Goal: Information Seeking & Learning: Find specific fact

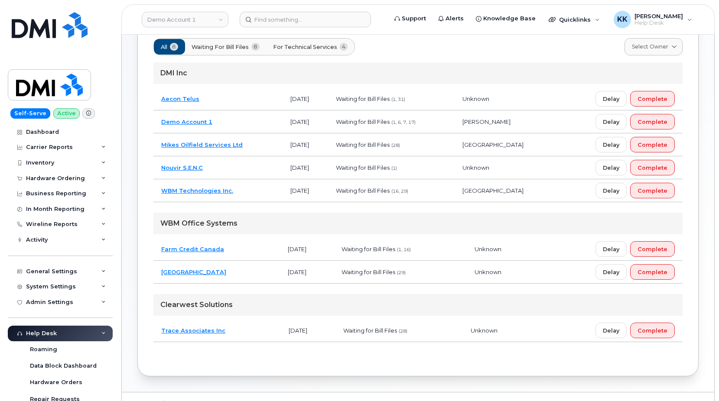
scroll to position [88, 0]
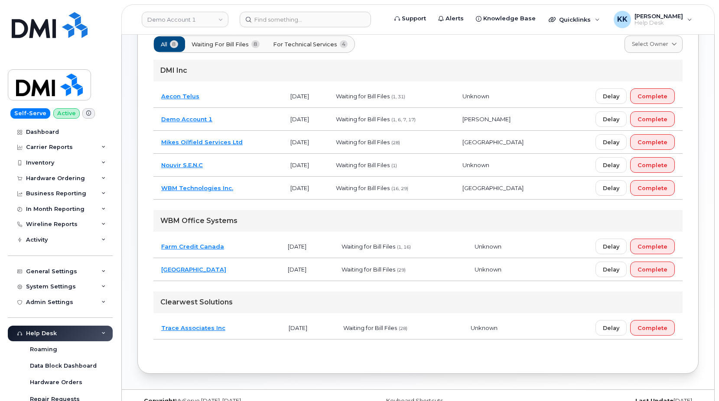
click at [239, 335] on td "Trace Associates Inc" at bounding box center [216, 328] width 127 height 23
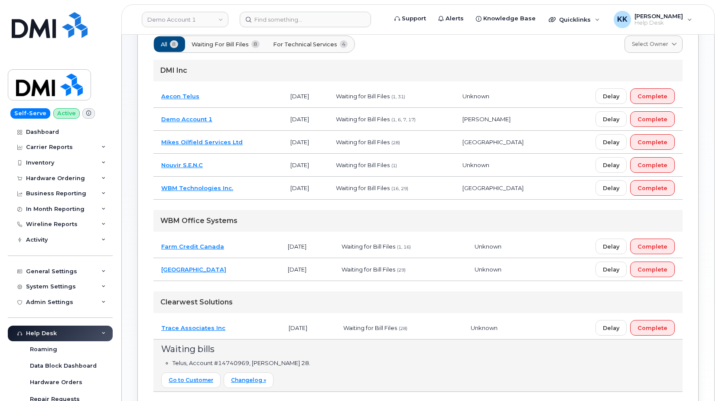
click at [258, 275] on td "[GEOGRAPHIC_DATA]" at bounding box center [216, 269] width 127 height 23
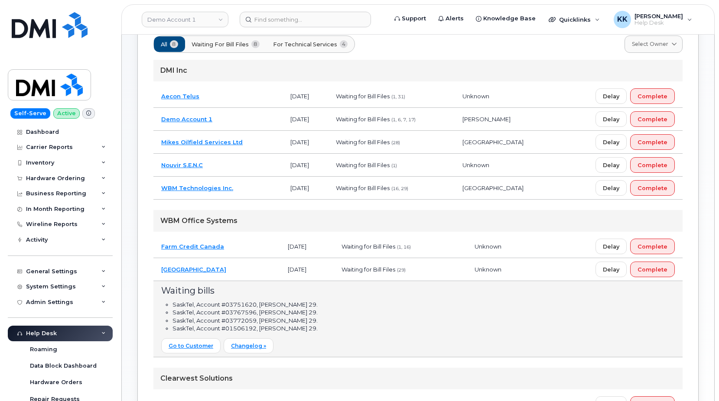
click at [258, 241] on td "Farm Credit Canada" at bounding box center [216, 246] width 127 height 23
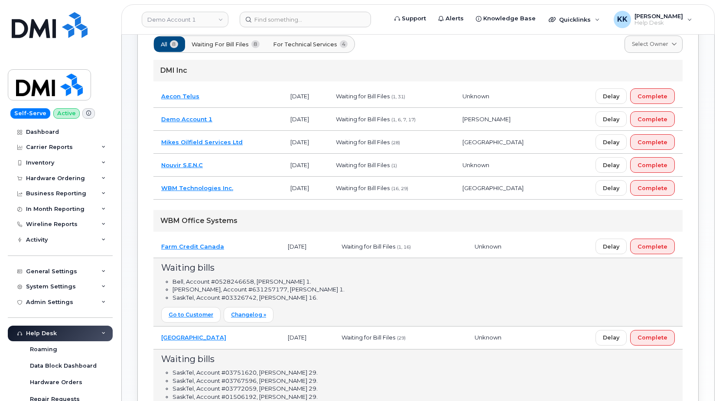
click at [255, 181] on td "WBM Technologies Inc." at bounding box center [217, 188] width 129 height 23
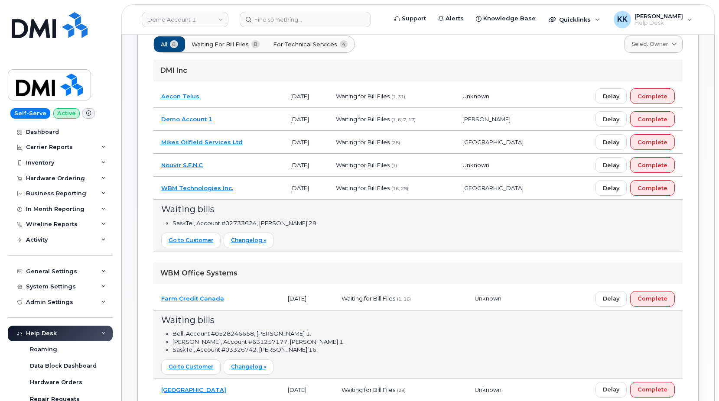
click at [251, 164] on td "Nouvir S.E.N.C" at bounding box center [217, 165] width 129 height 23
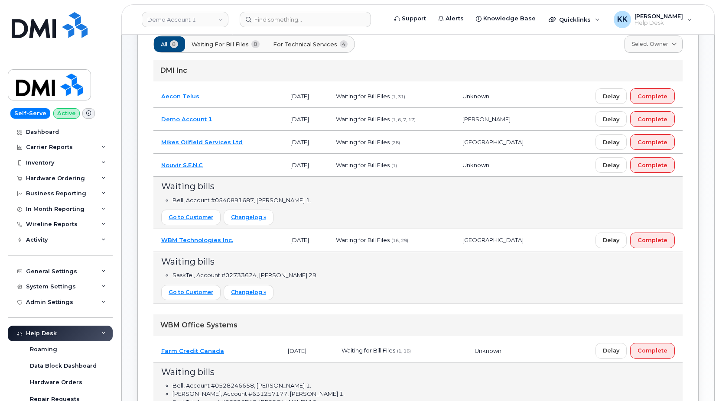
click at [248, 141] on td "Mikes Oilfield Services Ltd" at bounding box center [217, 142] width 129 height 23
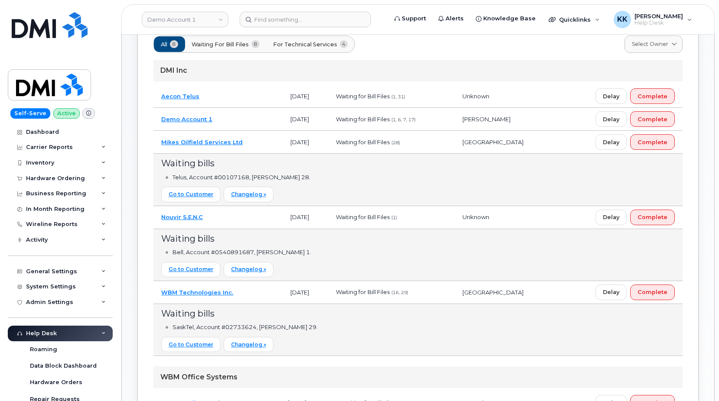
click at [246, 116] on td "Demo Account 1" at bounding box center [217, 119] width 129 height 23
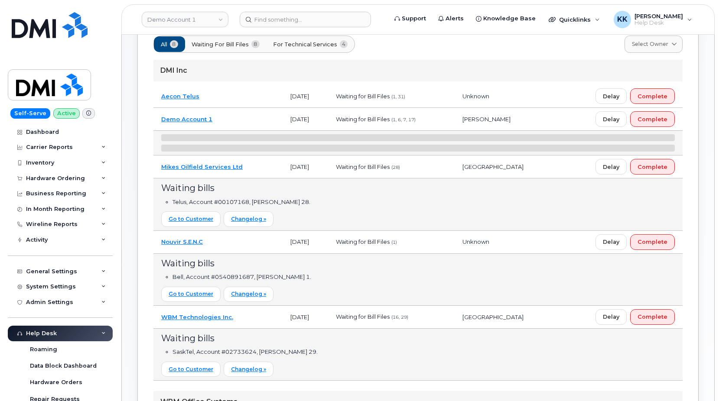
click at [243, 101] on td "Aecon Telus" at bounding box center [217, 96] width 129 height 23
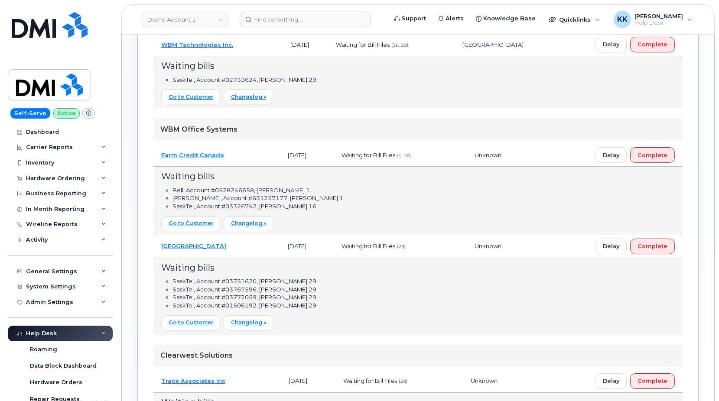
scroll to position [531, 0]
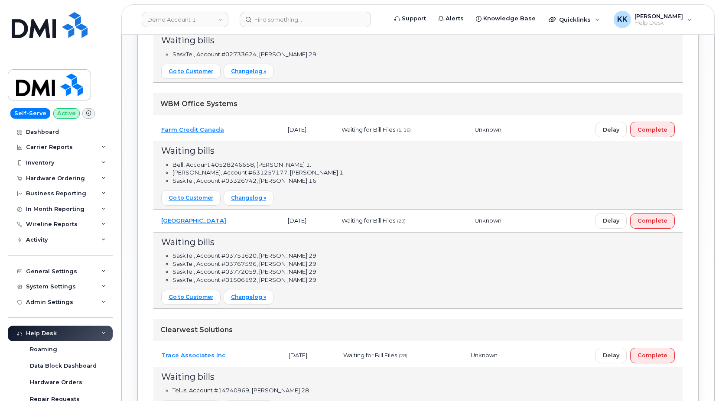
click at [255, 228] on td "[GEOGRAPHIC_DATA]" at bounding box center [216, 221] width 127 height 23
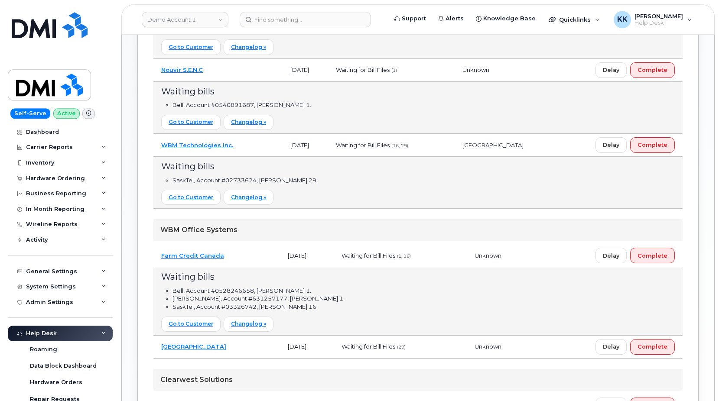
scroll to position [409, 0]
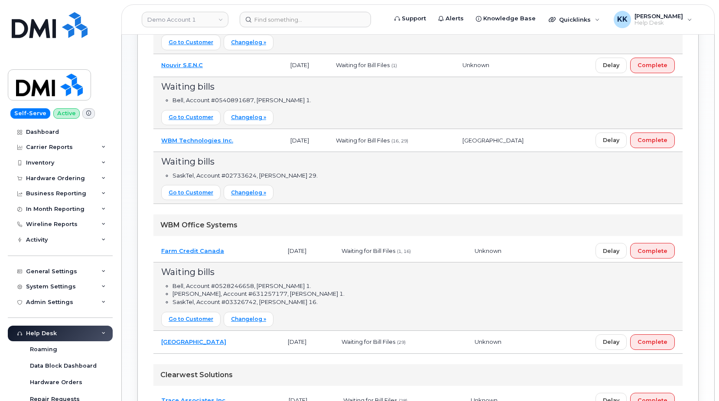
click at [253, 146] on td "WBM Technologies Inc." at bounding box center [217, 140] width 129 height 23
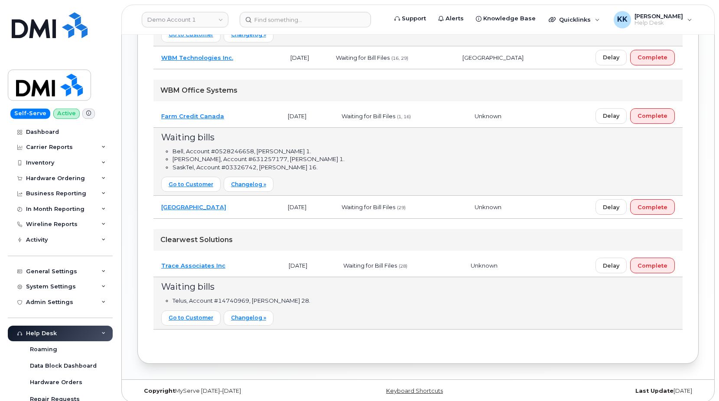
scroll to position [498, 0]
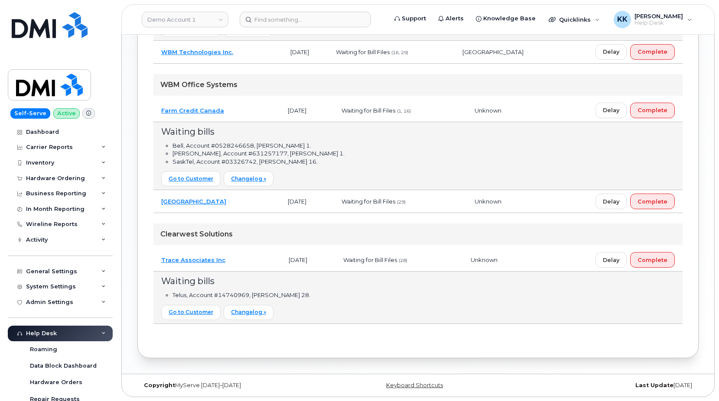
click at [243, 265] on td "Trace Associates Inc" at bounding box center [216, 260] width 127 height 23
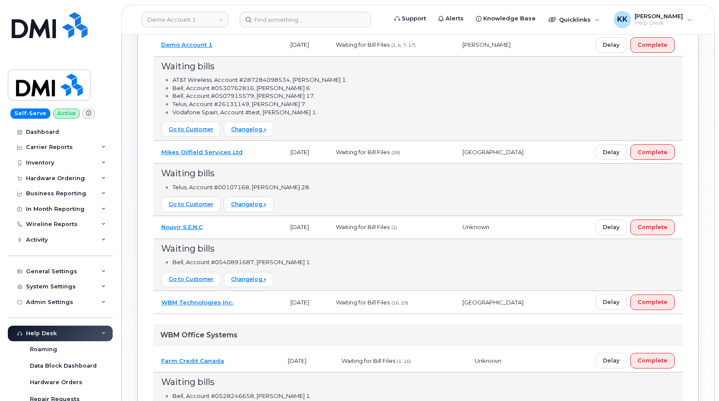
scroll to position [228, 0]
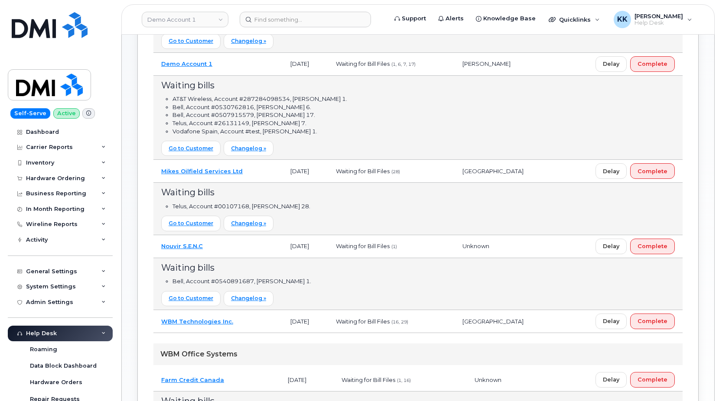
click at [228, 255] on td "Nouvir S.E.N.C" at bounding box center [217, 246] width 129 height 23
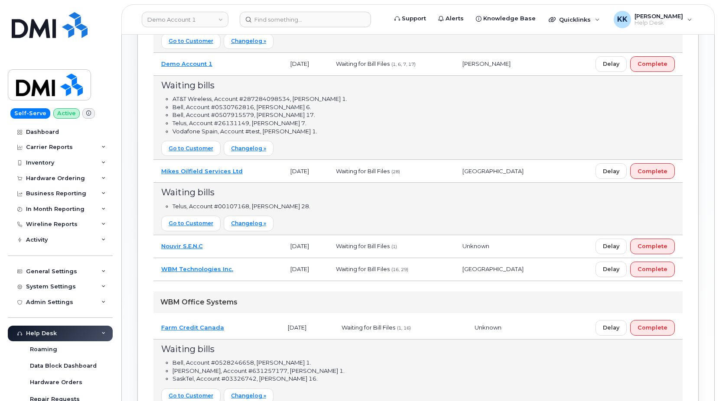
click at [245, 337] on td "Farm Credit Canada" at bounding box center [216, 328] width 127 height 23
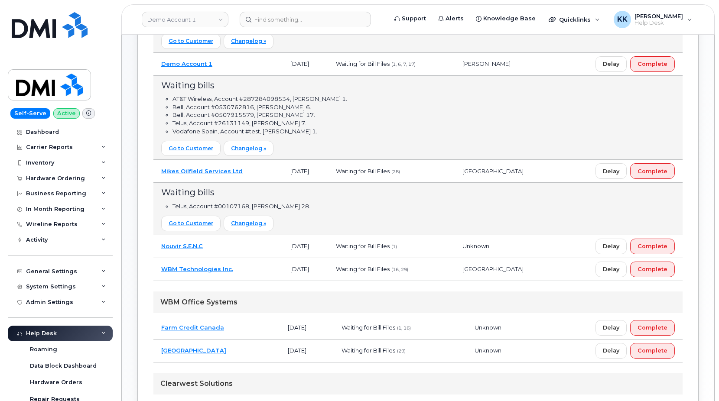
click at [256, 176] on td "Mikes Oilfield Services Ltd" at bounding box center [217, 171] width 129 height 23
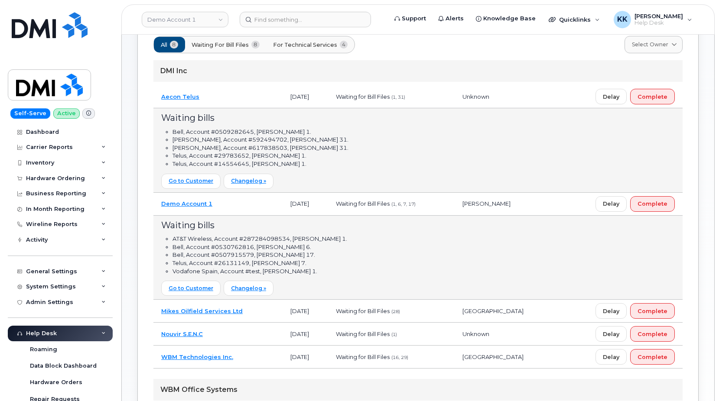
scroll to position [88, 0]
click at [661, 205] on span "Complete" at bounding box center [653, 203] width 30 height 8
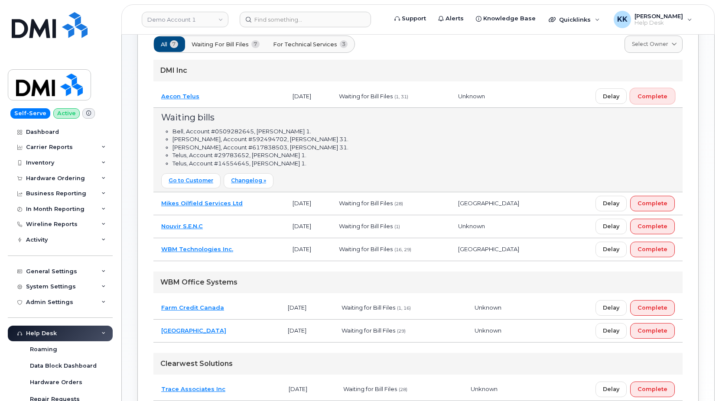
click at [653, 99] on span "Complete" at bounding box center [653, 96] width 30 height 8
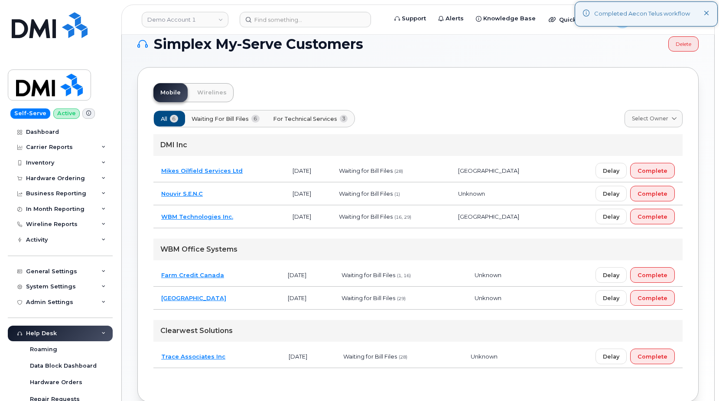
scroll to position [0, 0]
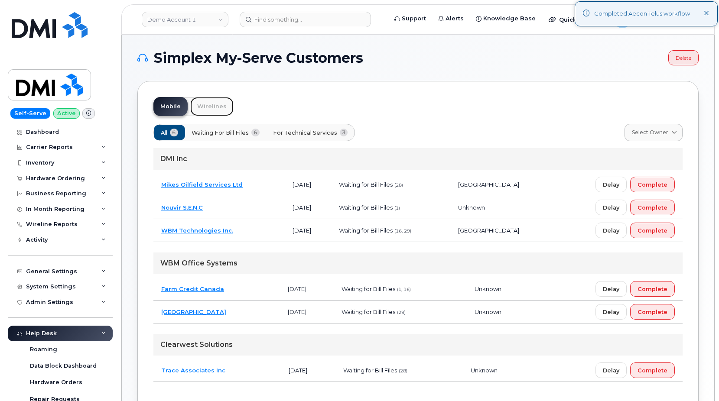
click at [202, 100] on link "Wirelines" at bounding box center [211, 106] width 43 height 19
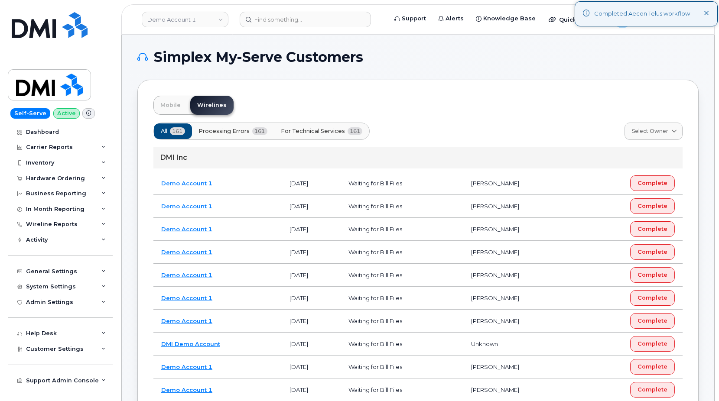
click at [259, 180] on td "Demo Account 1" at bounding box center [217, 183] width 128 height 23
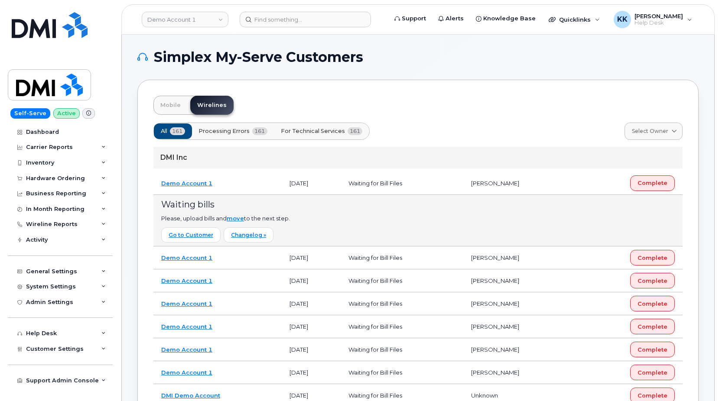
click at [320, 130] on span "For Technical Services" at bounding box center [313, 131] width 64 height 8
click at [238, 189] on td "Demo Account 1" at bounding box center [217, 183] width 128 height 23
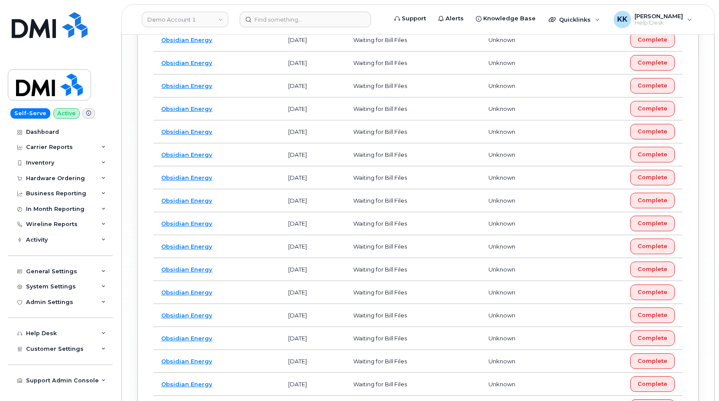
scroll to position [3619, 0]
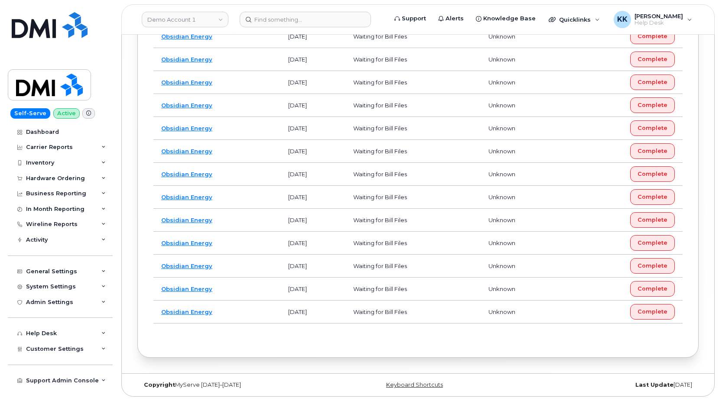
click at [249, 265] on td "Obsidian Energy" at bounding box center [216, 266] width 127 height 23
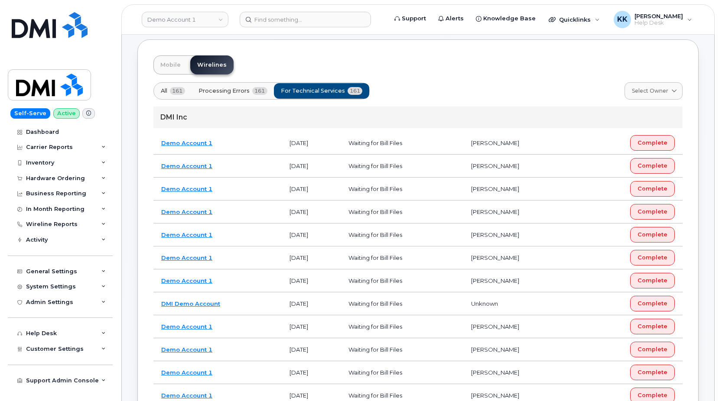
scroll to position [0, 0]
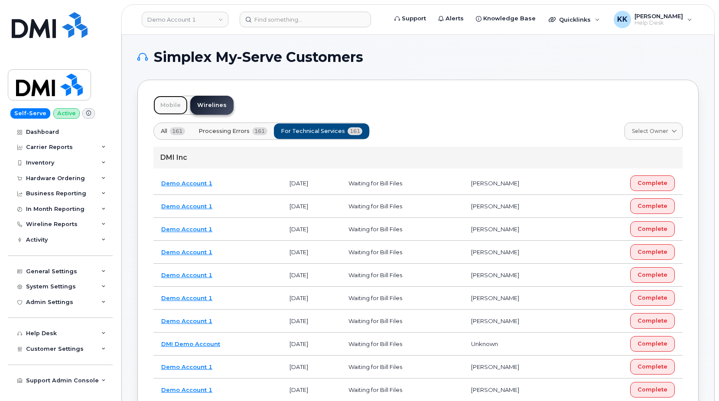
click at [175, 101] on link "Mobile" at bounding box center [170, 105] width 34 height 19
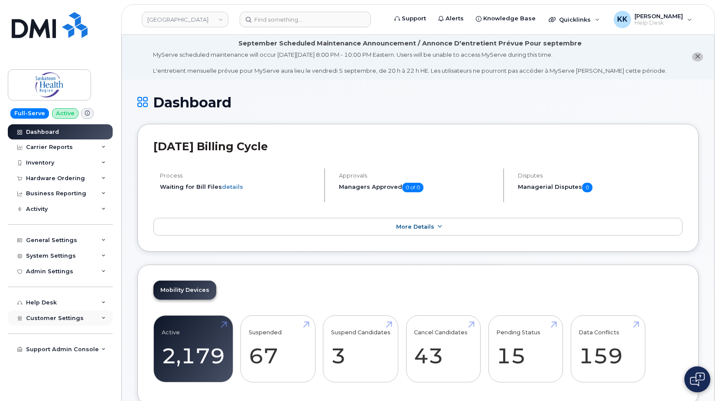
click at [72, 313] on div "Customer Settings" at bounding box center [60, 319] width 105 height 16
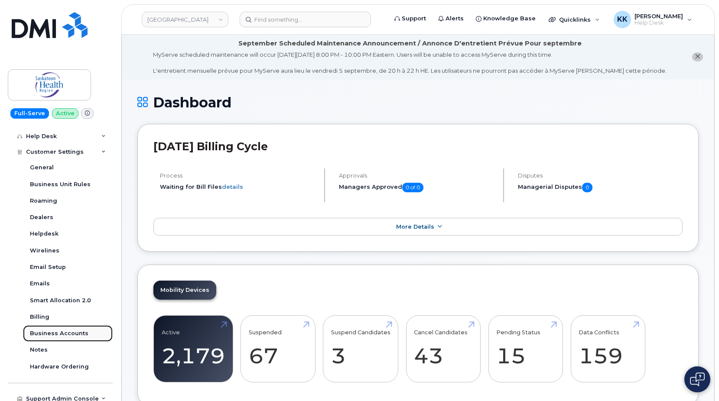
click at [69, 330] on link "Business Accounts" at bounding box center [68, 334] width 90 height 16
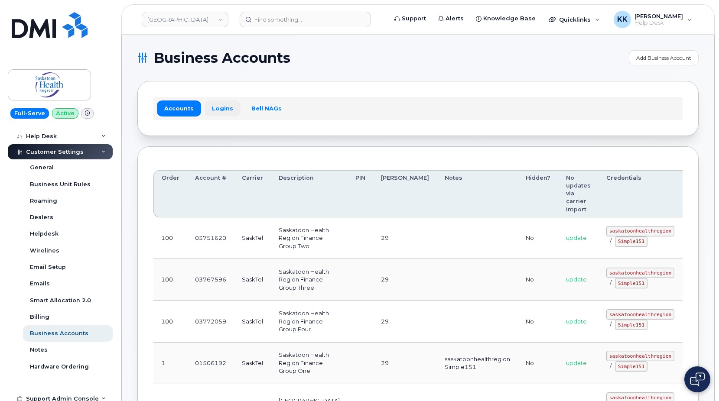
click at [210, 108] on link "Logins" at bounding box center [223, 109] width 36 height 16
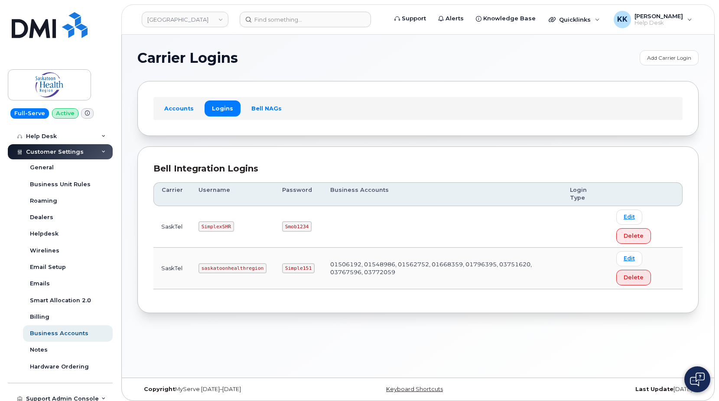
click at [229, 272] on code "saskatoonhealthregion" at bounding box center [233, 269] width 68 height 10
click code "Simple151"
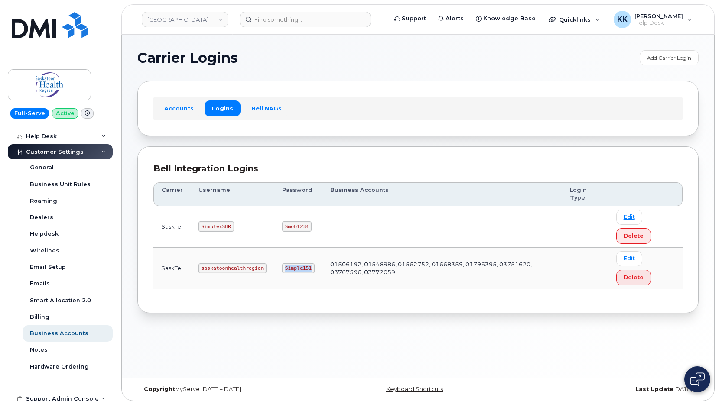
copy code "Simple151"
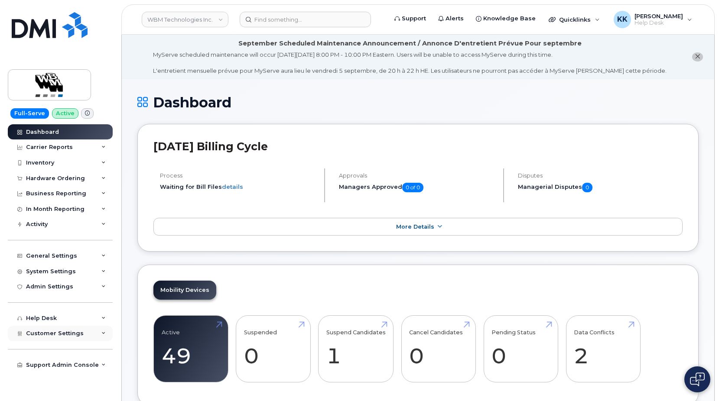
click at [57, 330] on div "Customer Settings" at bounding box center [60, 334] width 105 height 16
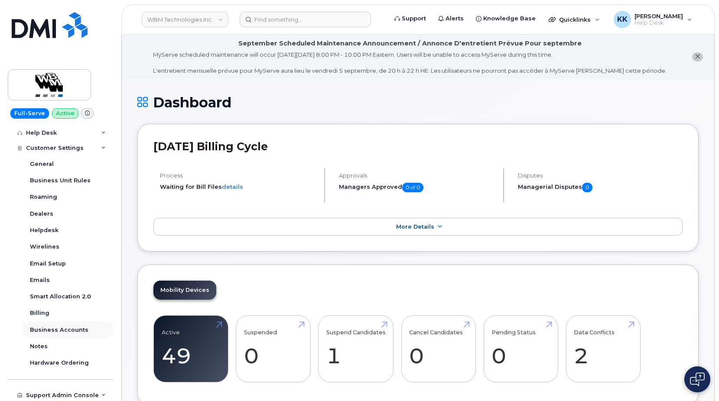
scroll to position [187, 0]
click at [72, 330] on div "Business Accounts" at bounding box center [59, 329] width 59 height 8
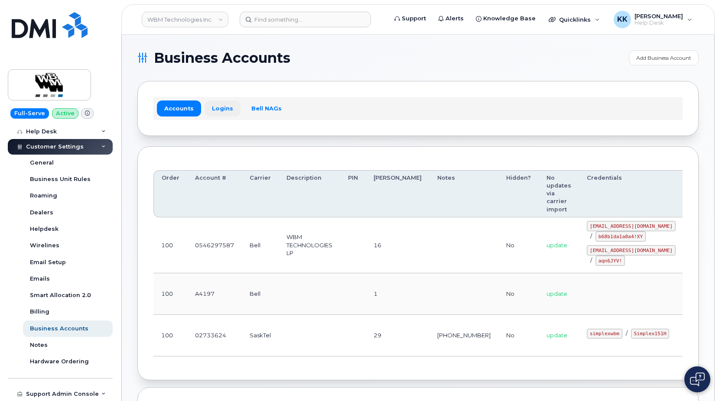
click at [223, 106] on link "Logins" at bounding box center [223, 109] width 36 height 16
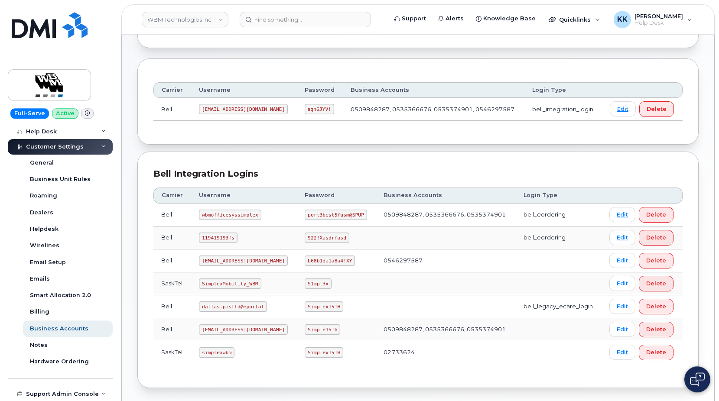
scroll to position [88, 0]
click at [208, 351] on code "simplexwbm" at bounding box center [217, 352] width 36 height 10
copy code "simplexwbm"
click at [305, 354] on code "Simplex151H" at bounding box center [324, 352] width 39 height 10
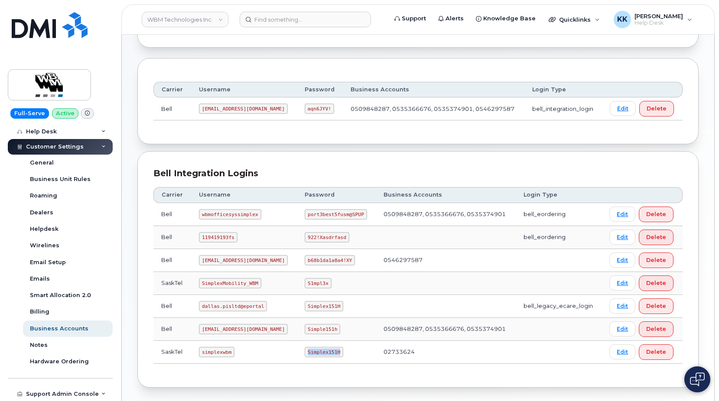
click at [305, 354] on code "Simplex151H" at bounding box center [324, 352] width 39 height 10
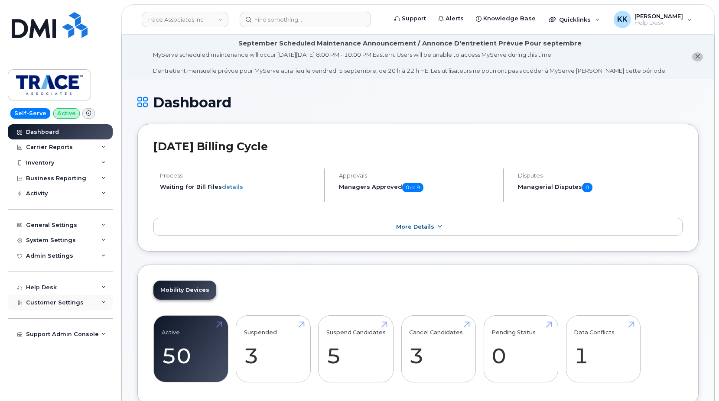
click at [75, 304] on span "Customer Settings" at bounding box center [55, 303] width 58 height 7
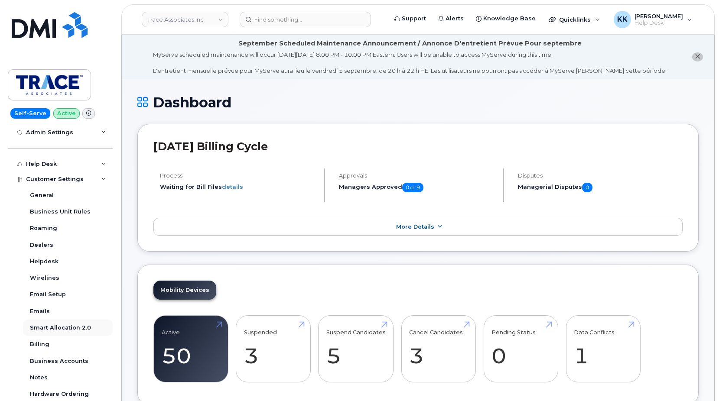
scroll to position [125, 0]
click at [65, 355] on link "Business Accounts" at bounding box center [68, 360] width 90 height 16
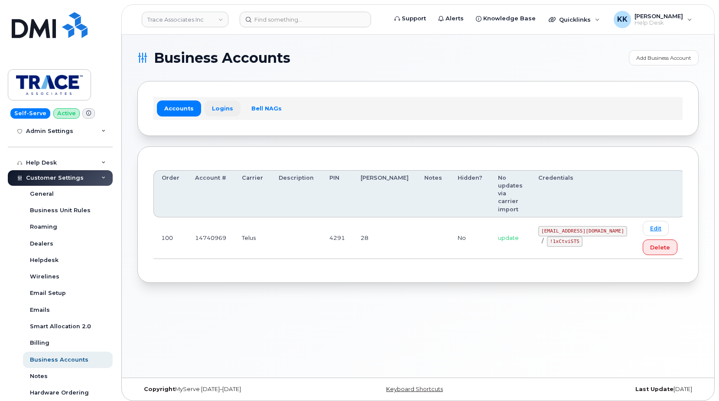
click at [223, 107] on link "Logins" at bounding box center [223, 109] width 36 height 16
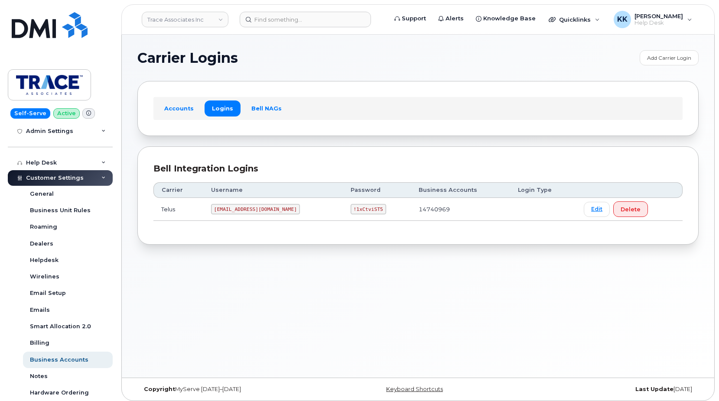
click at [239, 210] on code "trace@myserve.co" at bounding box center [255, 209] width 89 height 10
click at [351, 210] on code "!1xCtviST5" at bounding box center [369, 209] width 36 height 10
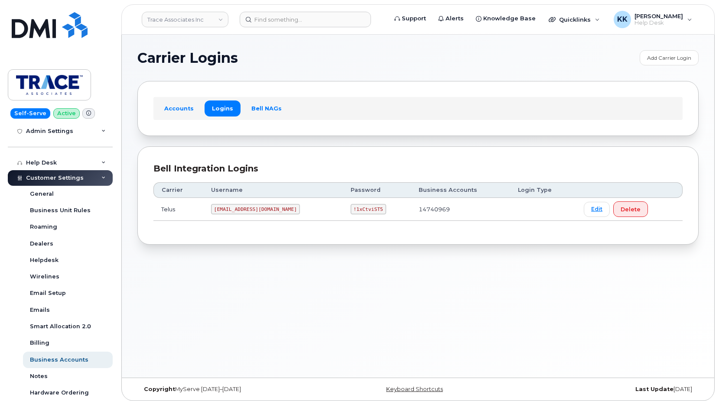
click at [351, 210] on code "!1xCtviST5" at bounding box center [369, 209] width 36 height 10
click at [255, 211] on code "trace@myserve.co" at bounding box center [255, 209] width 89 height 10
click at [351, 210] on code "!1xCtviST5" at bounding box center [369, 209] width 36 height 10
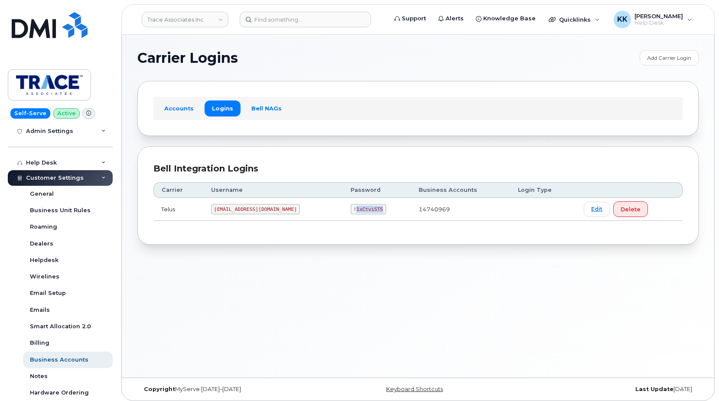
click at [351, 210] on code "!1xCtviST5" at bounding box center [369, 209] width 36 height 10
click at [240, 209] on code "trace@myserve.co" at bounding box center [255, 209] width 89 height 10
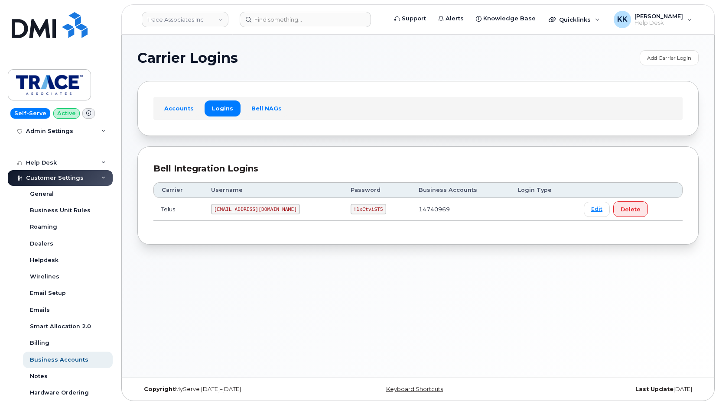
click at [351, 211] on code "!1xCtviST5" at bounding box center [369, 209] width 36 height 10
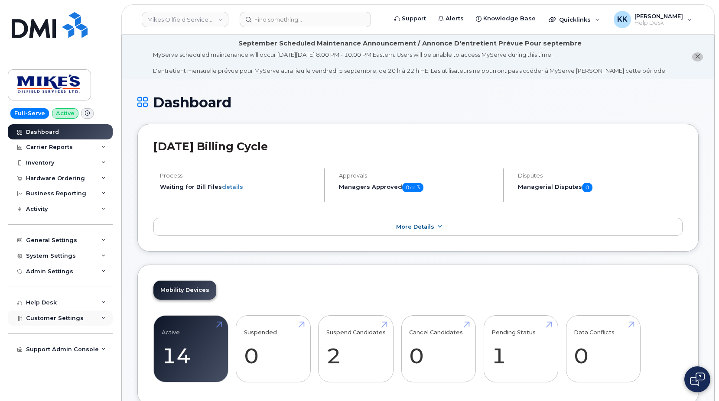
click at [35, 318] on span "Customer Settings" at bounding box center [55, 318] width 58 height 7
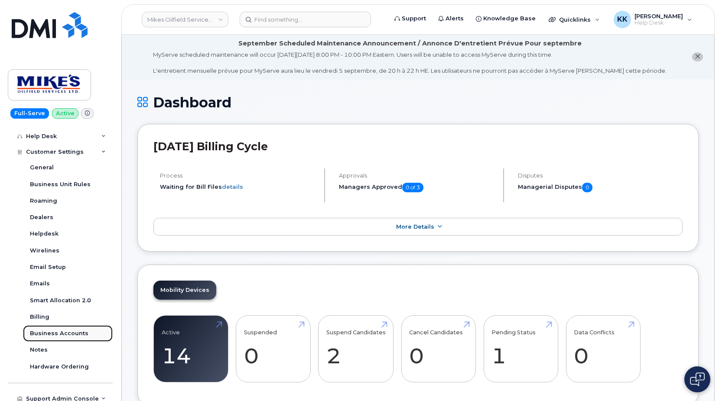
click at [58, 333] on div "Business Accounts" at bounding box center [59, 334] width 59 height 8
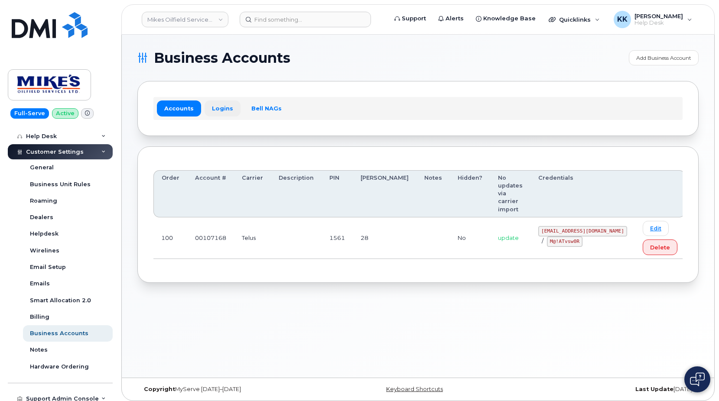
drag, startPoint x: 217, startPoint y: 124, endPoint x: 219, endPoint y: 116, distance: 8.0
click at [219, 117] on div "Accounts Logins Bell NAGs" at bounding box center [417, 108] width 561 height 55
click at [221, 114] on link "Logins" at bounding box center [223, 109] width 36 height 16
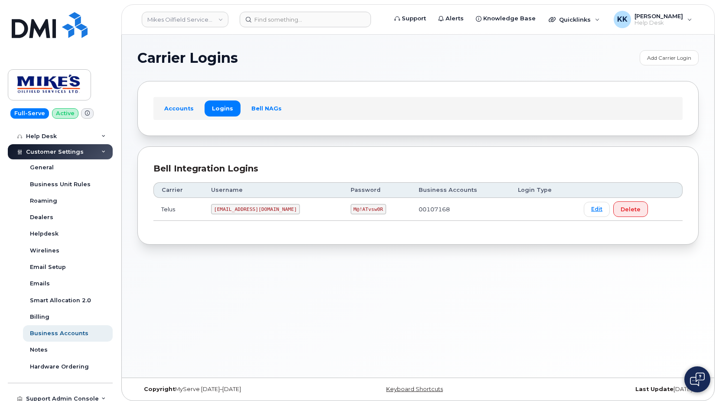
click at [254, 197] on th "Username" at bounding box center [273, 191] width 140 height 16
click at [251, 209] on code "mikes.oilfield@outlook.com" at bounding box center [255, 209] width 89 height 10
click at [366, 210] on code "M@!ATvsw0R" at bounding box center [369, 209] width 36 height 10
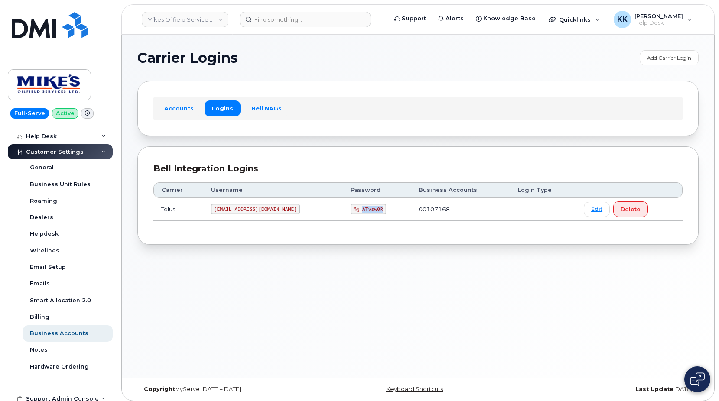
click at [366, 210] on code "M@!ATvsw0R" at bounding box center [369, 209] width 36 height 10
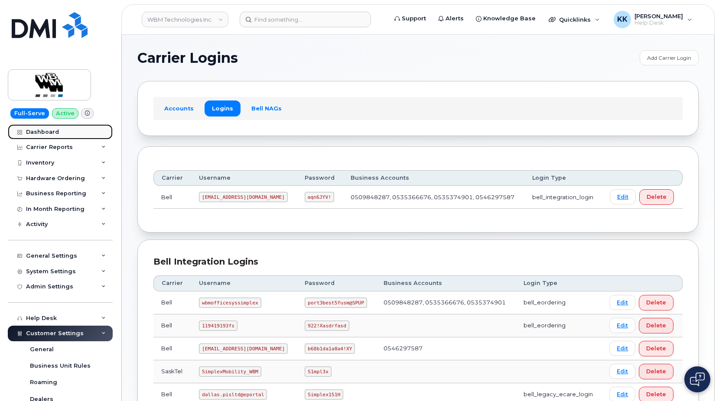
click at [37, 128] on link "Dashboard" at bounding box center [60, 132] width 105 height 16
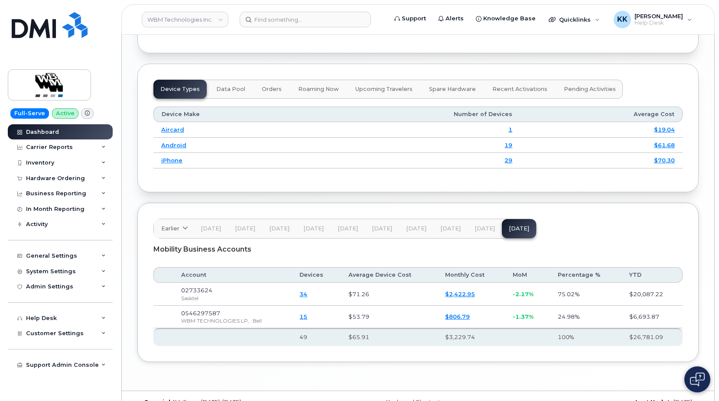
scroll to position [1074, 0]
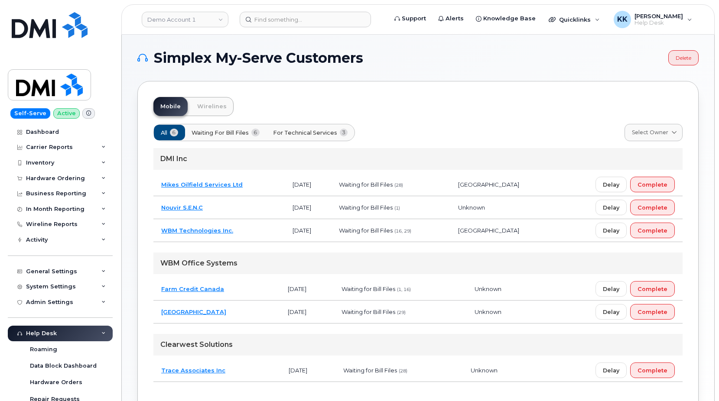
scroll to position [153, 0]
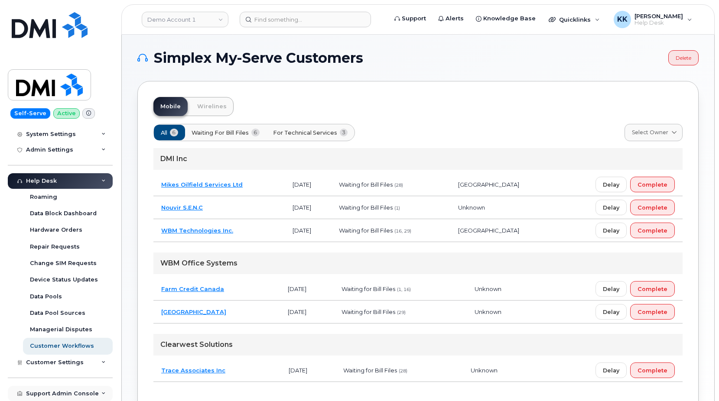
click at [69, 396] on div "Support Admin Console" at bounding box center [62, 394] width 73 height 7
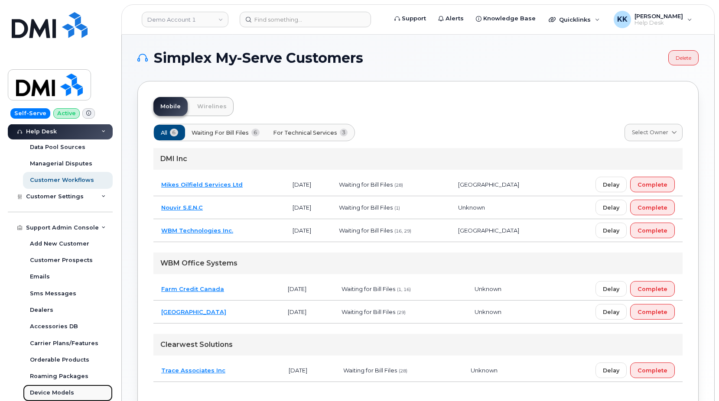
click at [56, 394] on div "Device Models" at bounding box center [52, 393] width 44 height 8
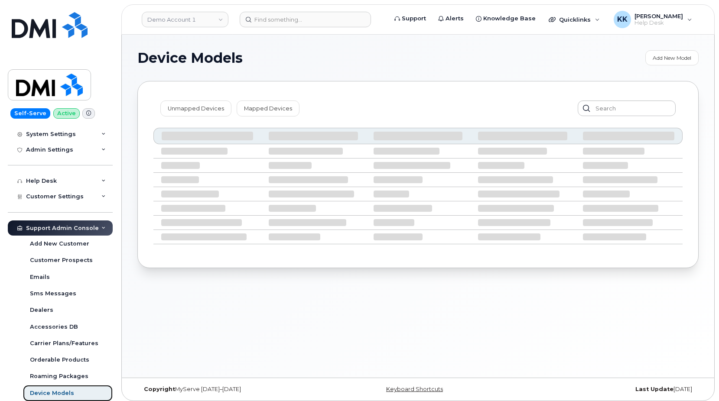
scroll to position [153, 0]
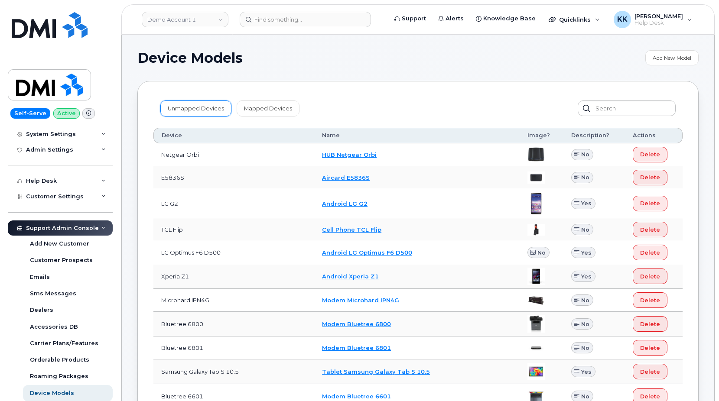
click at [191, 112] on link "Unmapped Devices" at bounding box center [195, 109] width 71 height 16
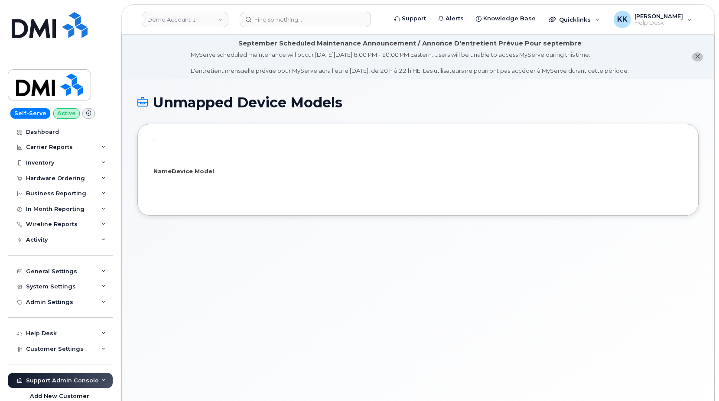
select select "25"
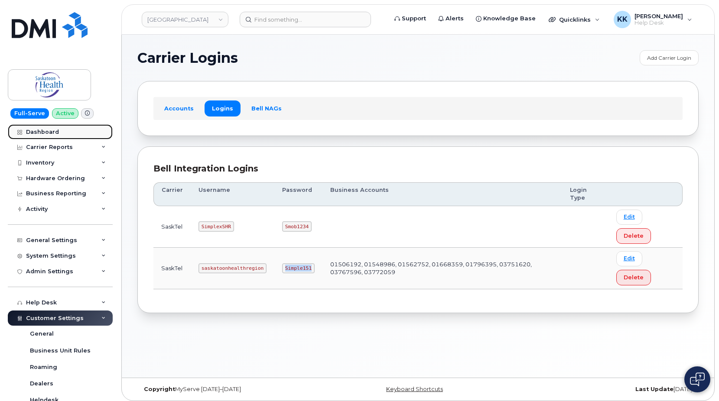
click at [63, 135] on link "Dashboard" at bounding box center [60, 132] width 105 height 16
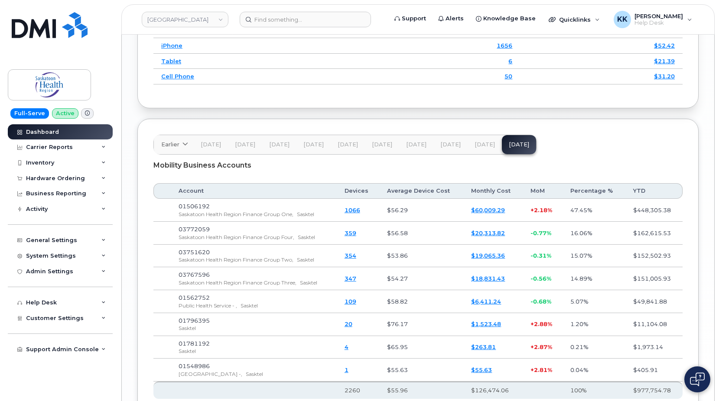
scroll to position [1293, 0]
